Goal: Task Accomplishment & Management: Use online tool/utility

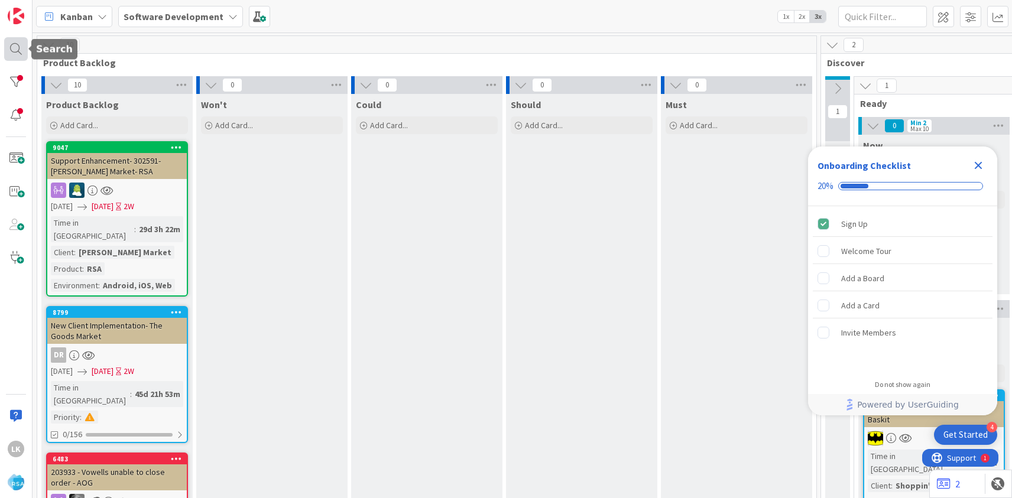
click at [14, 51] on div at bounding box center [16, 49] width 24 height 24
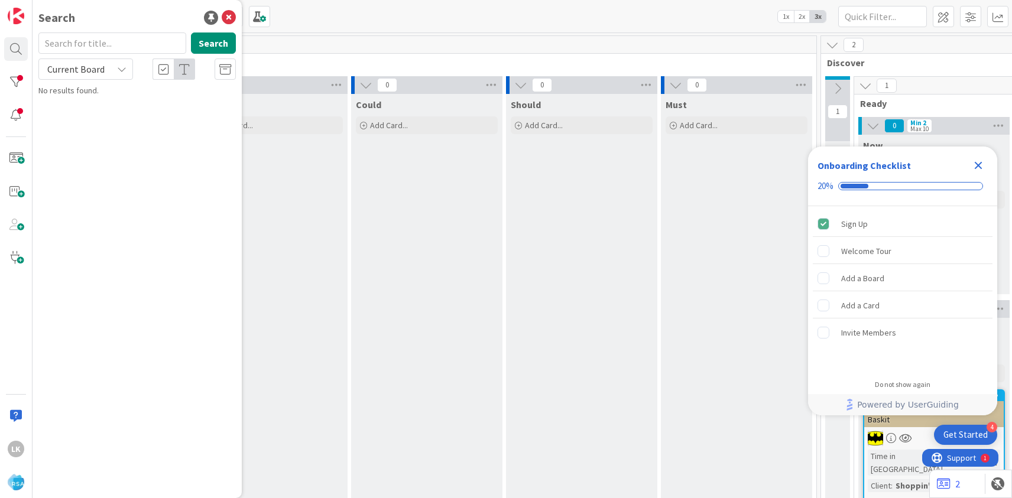
click at [82, 45] on input "text" at bounding box center [112, 43] width 148 height 21
type input "8580"
click at [89, 106] on span "RMN New UI Update- [PERSON_NAME] Cash Saver" at bounding box center [143, 110] width 177 height 23
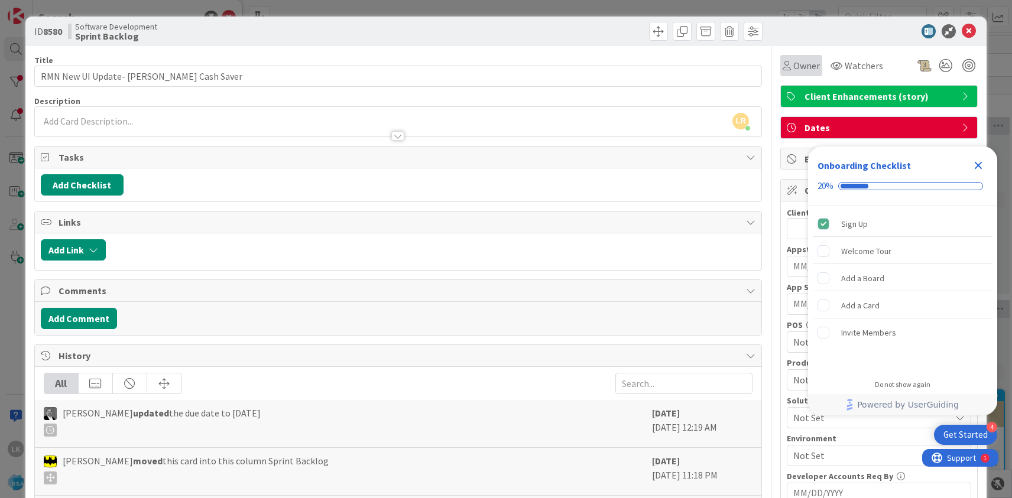
click at [807, 68] on span "Owner" at bounding box center [806, 66] width 27 height 14
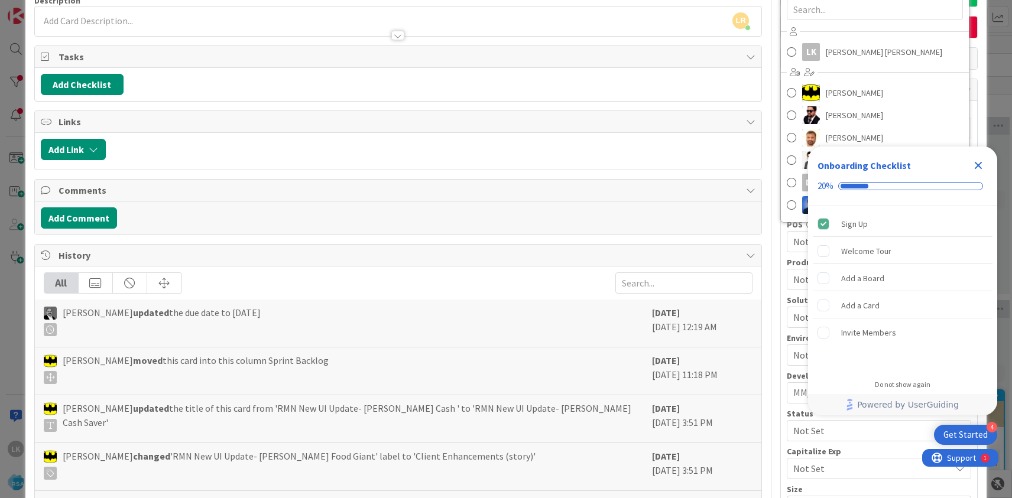
scroll to position [106, 0]
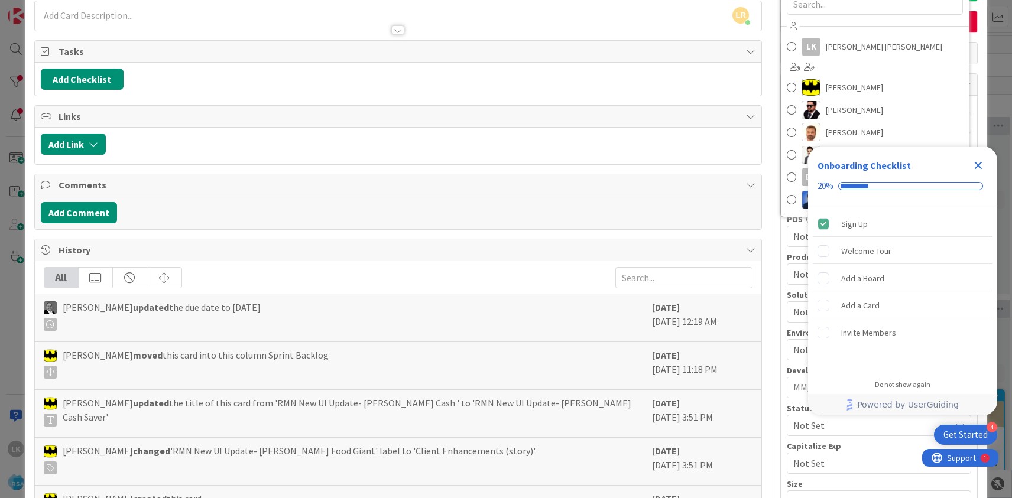
click at [978, 166] on icon "Close Checklist" at bounding box center [979, 166] width 8 height 8
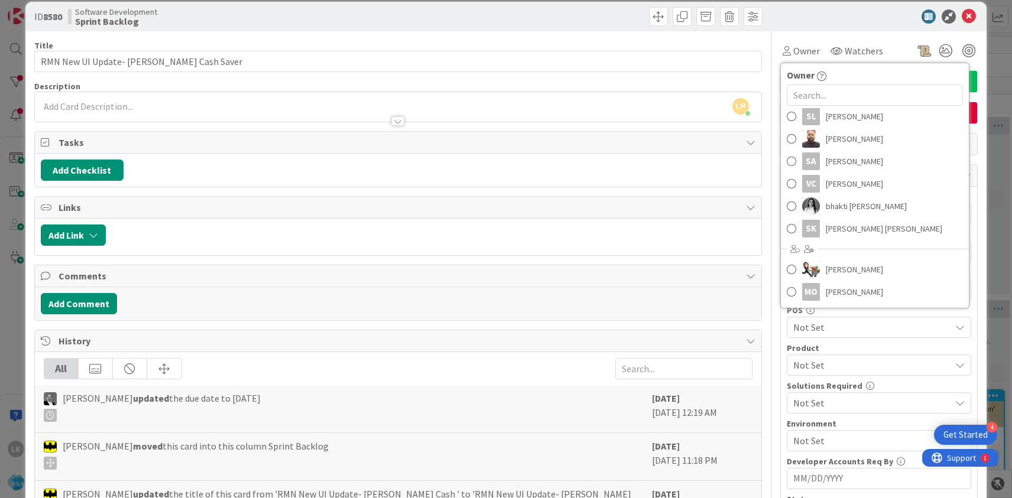
scroll to position [0, 0]
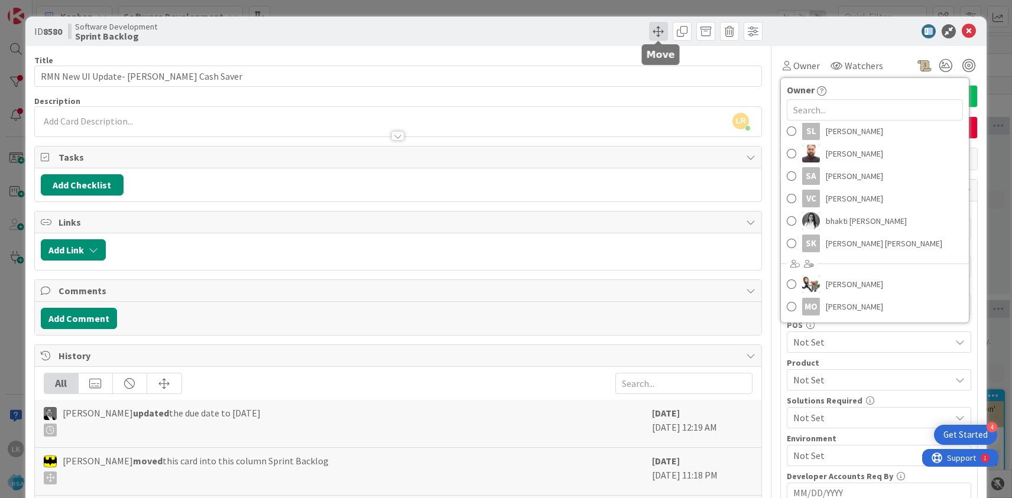
click at [656, 30] on span at bounding box center [658, 31] width 19 height 19
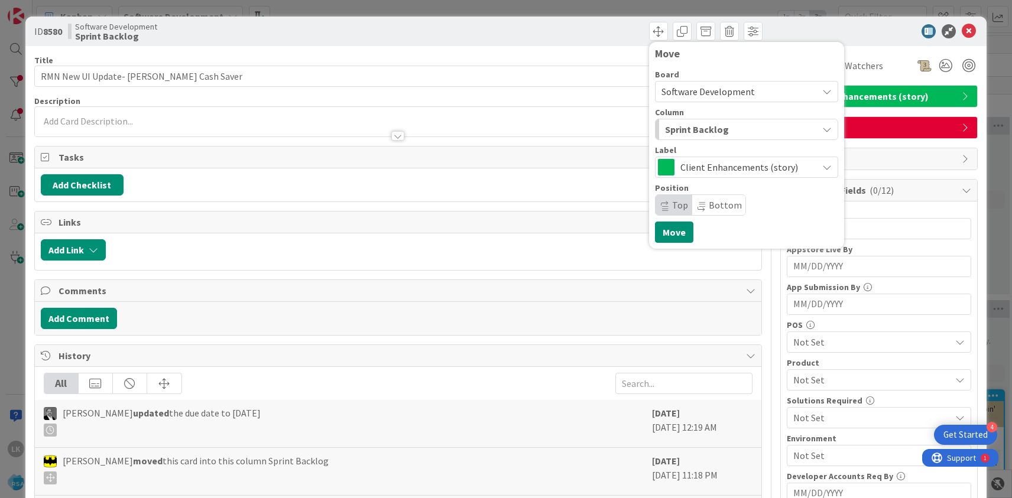
click at [693, 132] on span "Sprint Backlog" at bounding box center [697, 129] width 64 height 15
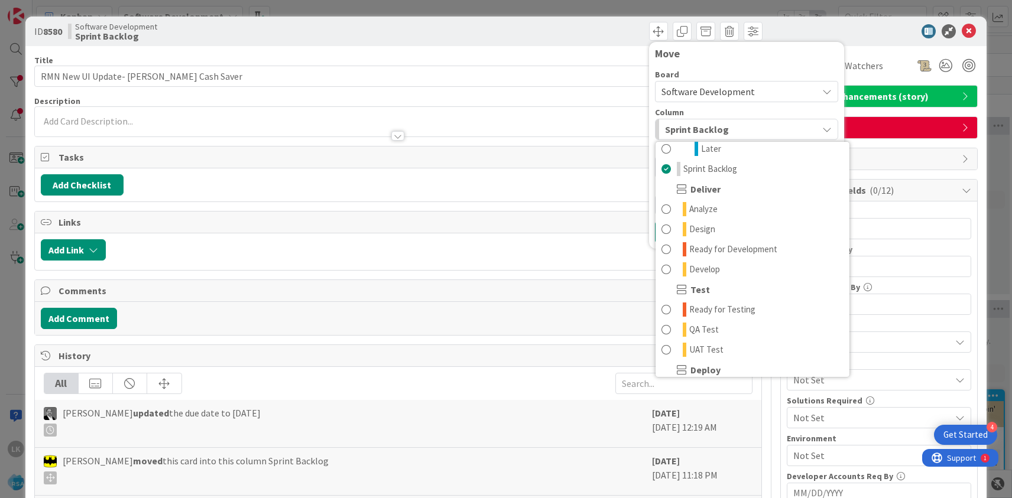
scroll to position [187, 0]
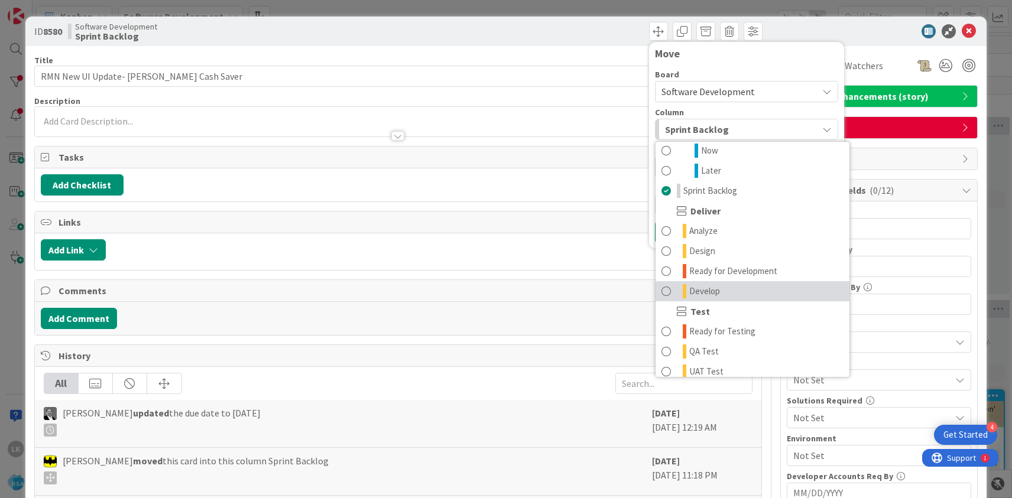
click at [720, 292] on link "Develop" at bounding box center [753, 291] width 194 height 20
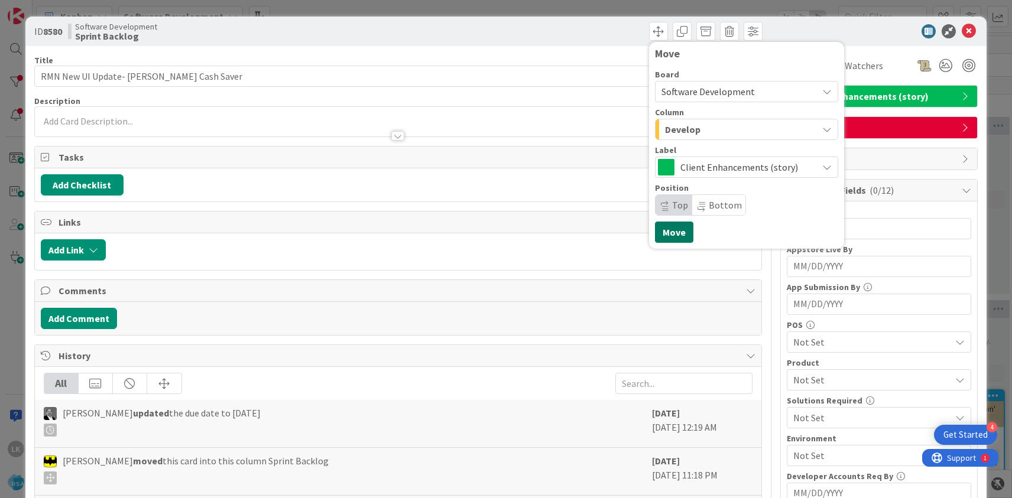
click at [672, 235] on button "Move" at bounding box center [674, 232] width 38 height 21
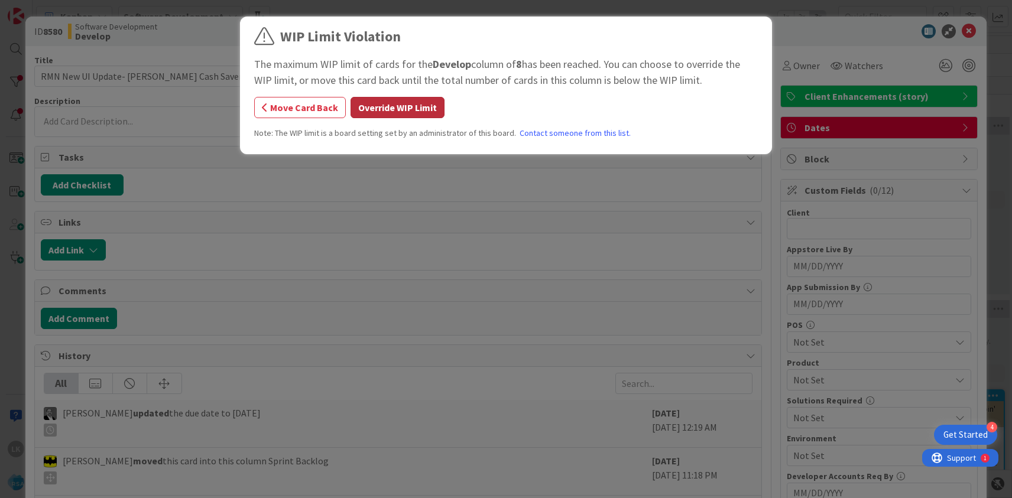
click at [385, 107] on button "Override WIP Limit" at bounding box center [398, 107] width 94 height 21
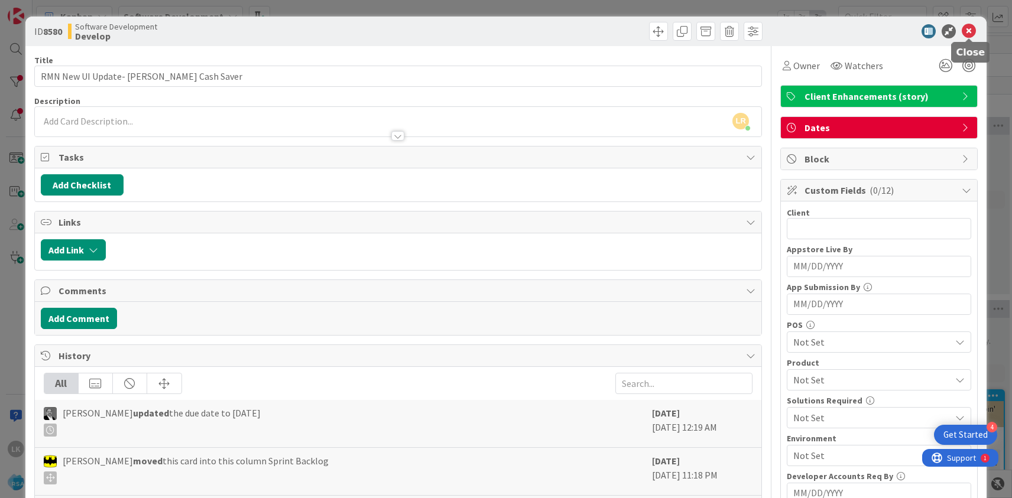
click at [971, 30] on icon at bounding box center [969, 31] width 14 height 14
